Goal: Task Accomplishment & Management: Manage account settings

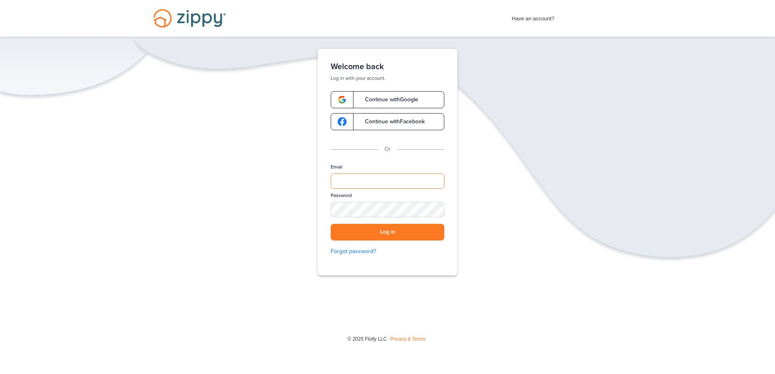
type input "**********"
click at [599, 175] on div "**********" at bounding box center [387, 187] width 775 height 277
type input "**********"
click at [397, 232] on button "Log in" at bounding box center [388, 232] width 114 height 17
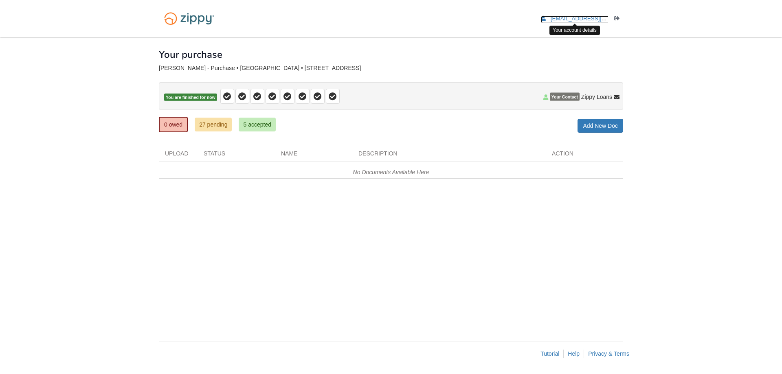
click at [573, 16] on span "[EMAIL_ADDRESS][DOMAIN_NAME]" at bounding box center [597, 18] width 93 height 6
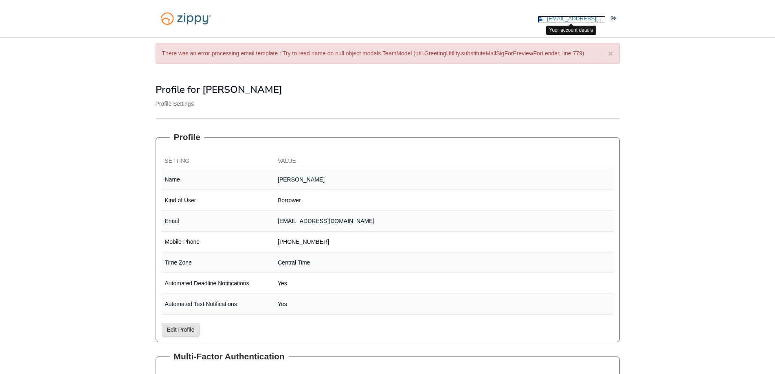
click at [578, 18] on span "[EMAIL_ADDRESS][DOMAIN_NAME]" at bounding box center [593, 18] width 93 height 6
click at [650, 106] on body "arniegonz2002@yahoo.com Logout" at bounding box center [387, 229] width 775 height 459
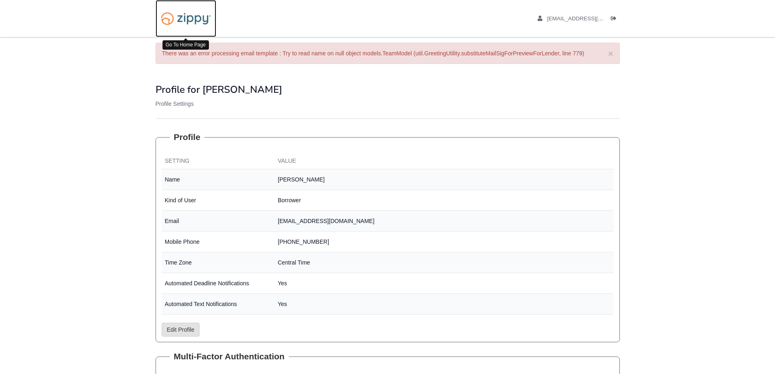
click at [181, 17] on img at bounding box center [186, 18] width 61 height 21
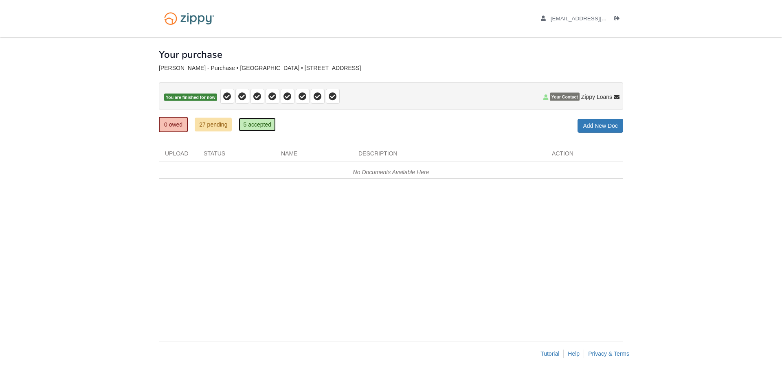
click at [258, 127] on link "5 accepted" at bounding box center [257, 125] width 37 height 14
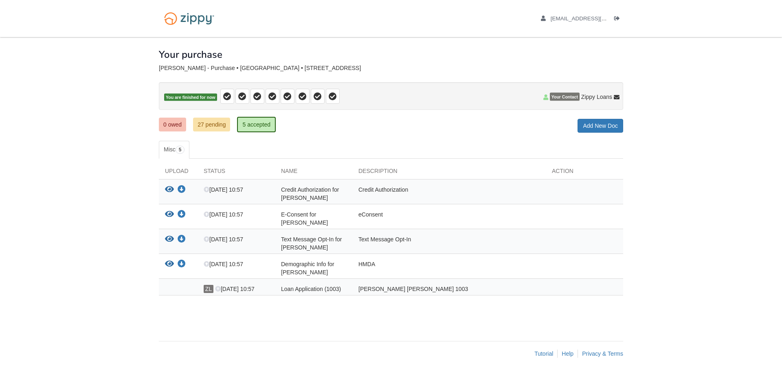
drag, startPoint x: 358, startPoint y: 291, endPoint x: 342, endPoint y: 287, distance: 15.6
click at [357, 292] on div "Fannie Mae 1003" at bounding box center [448, 289] width 193 height 8
drag, startPoint x: 337, startPoint y: 288, endPoint x: 326, endPoint y: 290, distance: 10.8
click at [331, 290] on span "Loan Application (1003)" at bounding box center [311, 289] width 60 height 7
drag, startPoint x: 313, startPoint y: 291, endPoint x: 291, endPoint y: 288, distance: 22.6
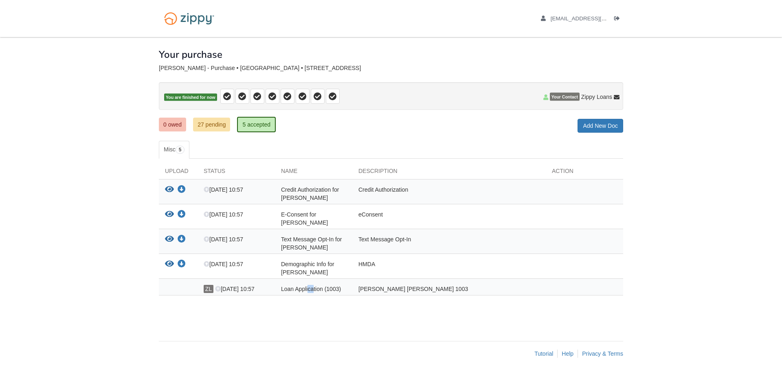
click at [300, 292] on span "Loan Application (1003)" at bounding box center [311, 289] width 60 height 7
drag, startPoint x: 273, startPoint y: 287, endPoint x: 247, endPoint y: 287, distance: 25.7
click at [259, 289] on div "ZL Jul 23 10:57" at bounding box center [235, 289] width 77 height 8
click at [222, 286] on div "ZL Jul 23 10:57" at bounding box center [235, 289] width 77 height 8
click at [584, 15] on span "[EMAIL_ADDRESS][DOMAIN_NAME]" at bounding box center [597, 18] width 93 height 6
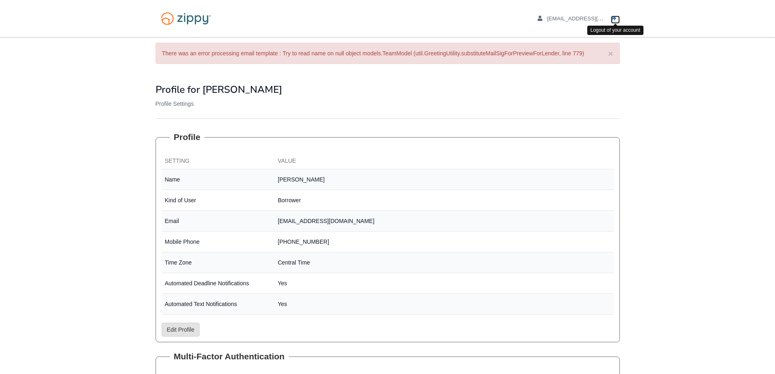
click at [613, 21] on icon "Log out" at bounding box center [614, 19] width 6 height 6
